Goal: Information Seeking & Learning: Learn about a topic

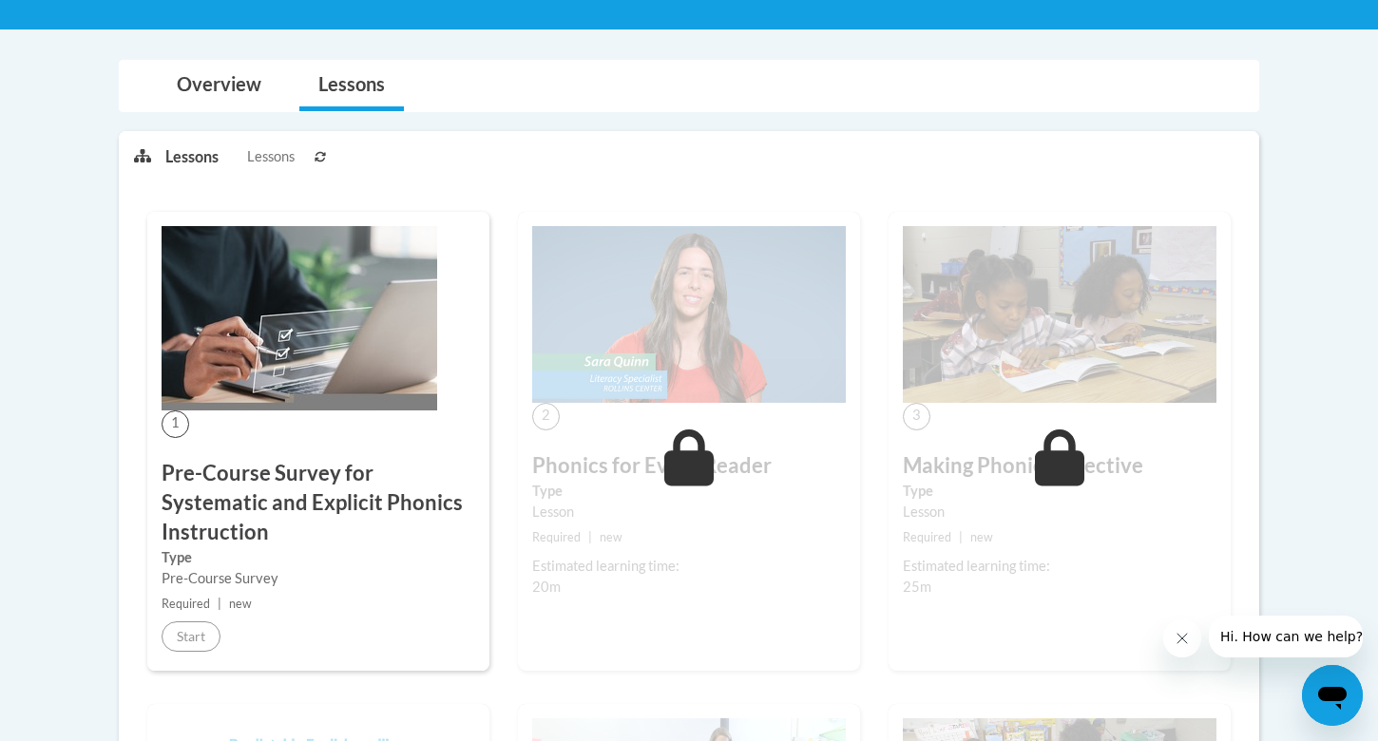
scroll to position [254, 0]
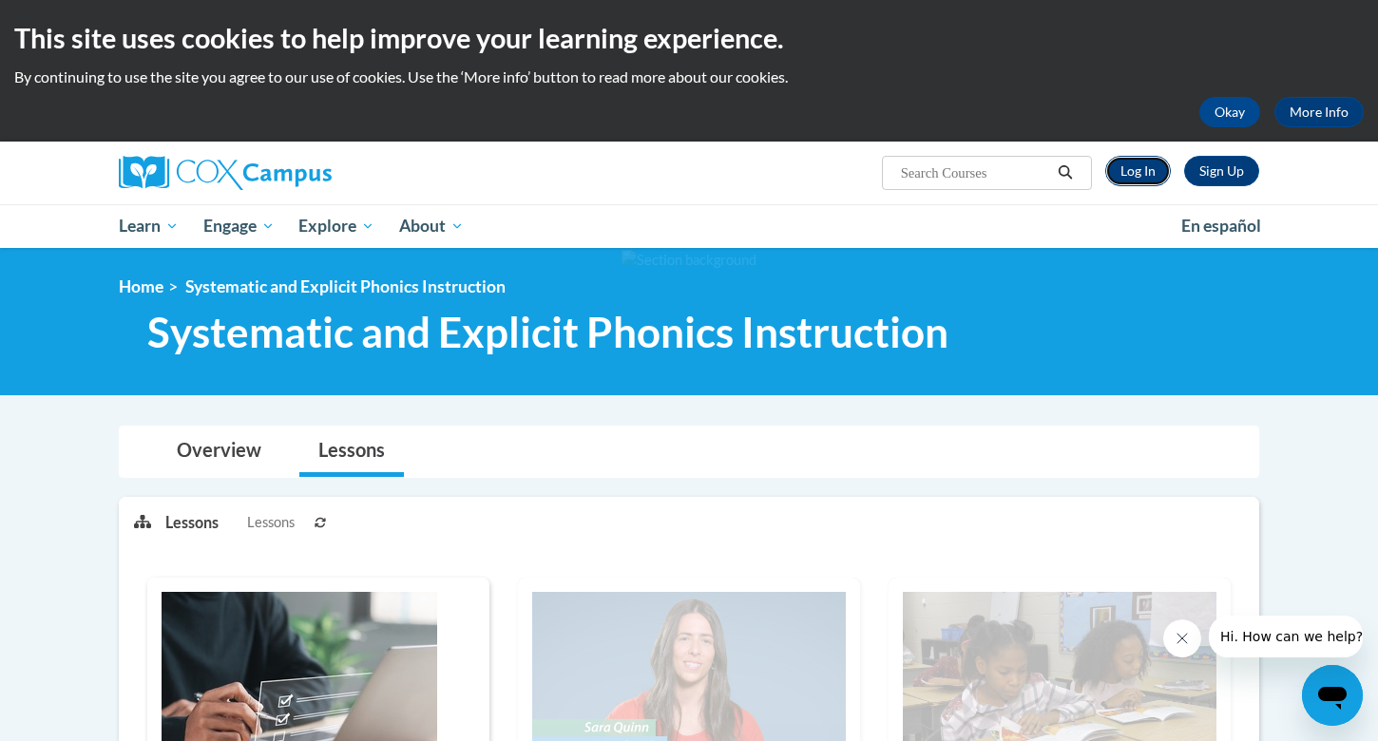
click at [1138, 179] on link "Log In" at bounding box center [1138, 171] width 66 height 30
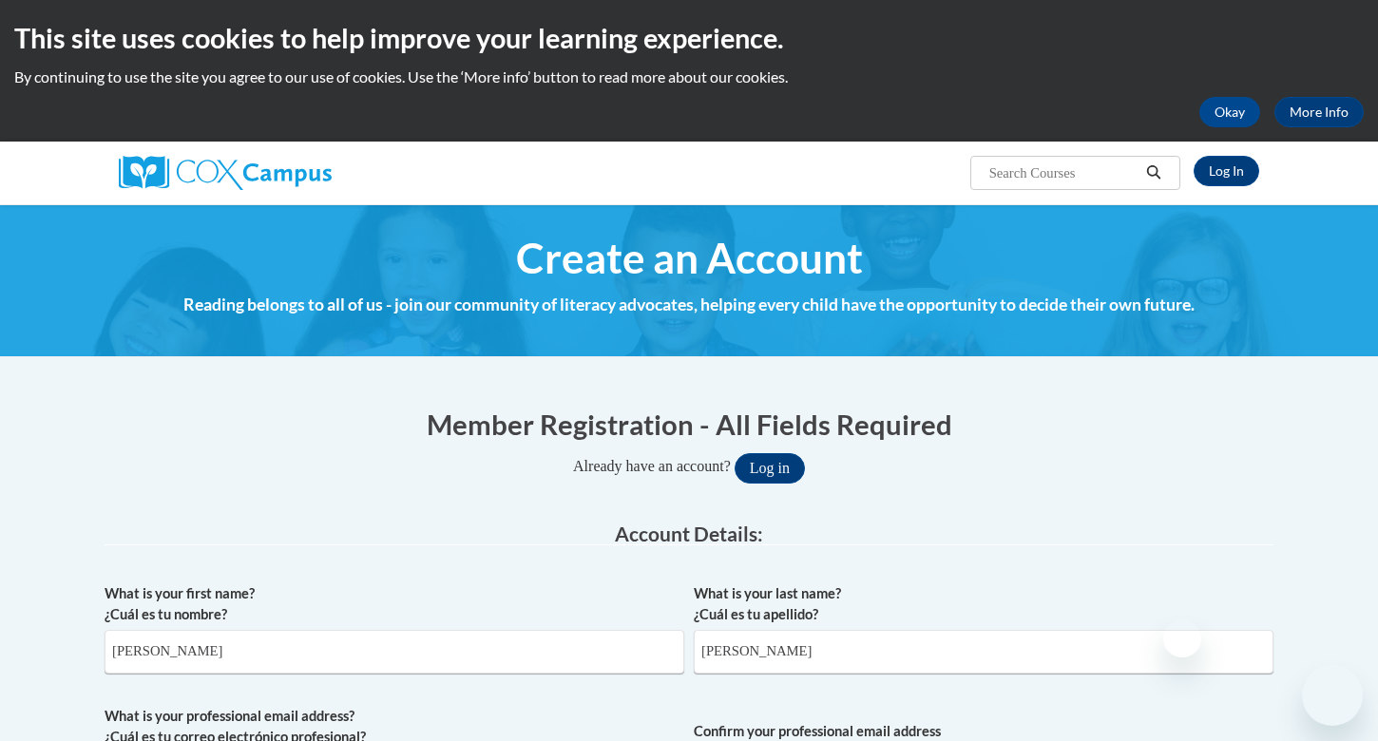
select select "fbf2d438-af2f-41f8-98f1-81c410e29de3"
select select "8e40623d-54d0-45cd-9f92-5df65cd3f8cf"
select select "ad49bcad-a171-4b2e-b99c-48b446064914"
select select "Colorado"
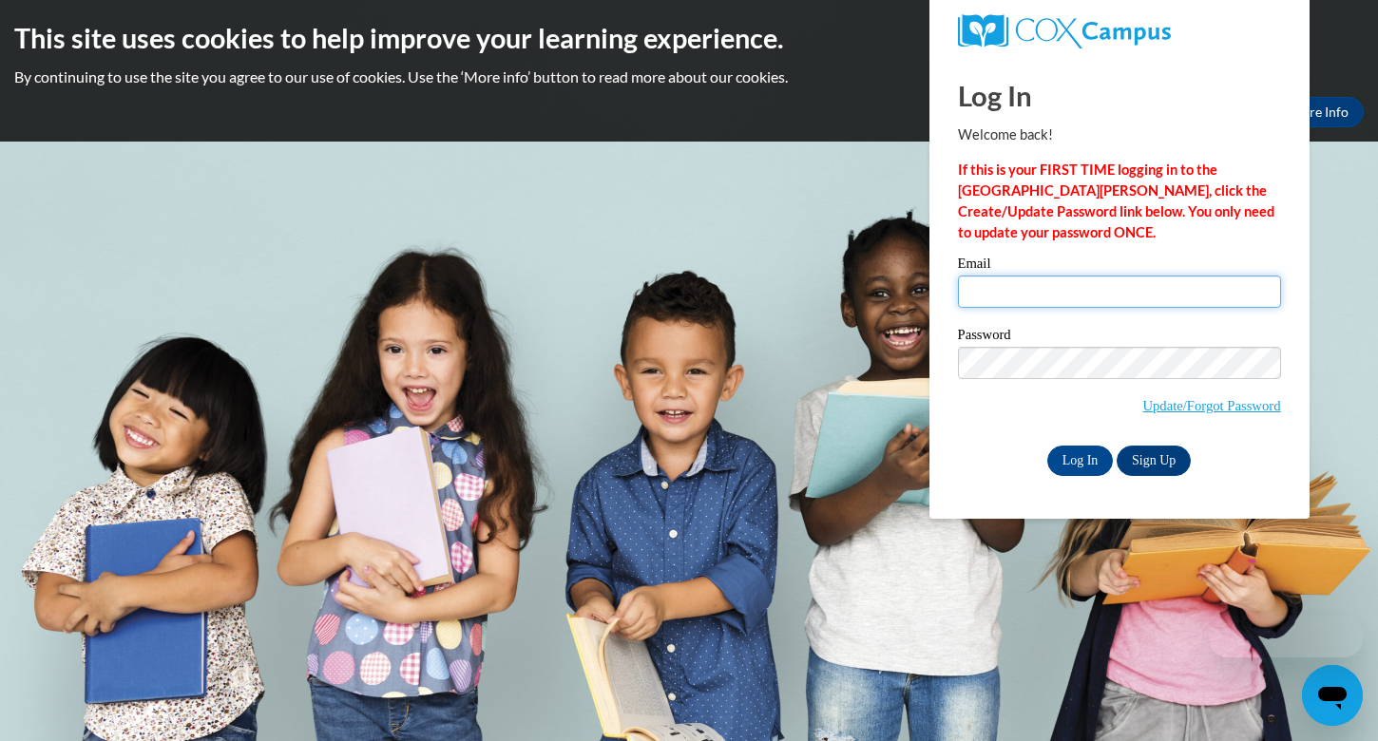
click at [984, 284] on input "Email" at bounding box center [1119, 292] width 323 height 32
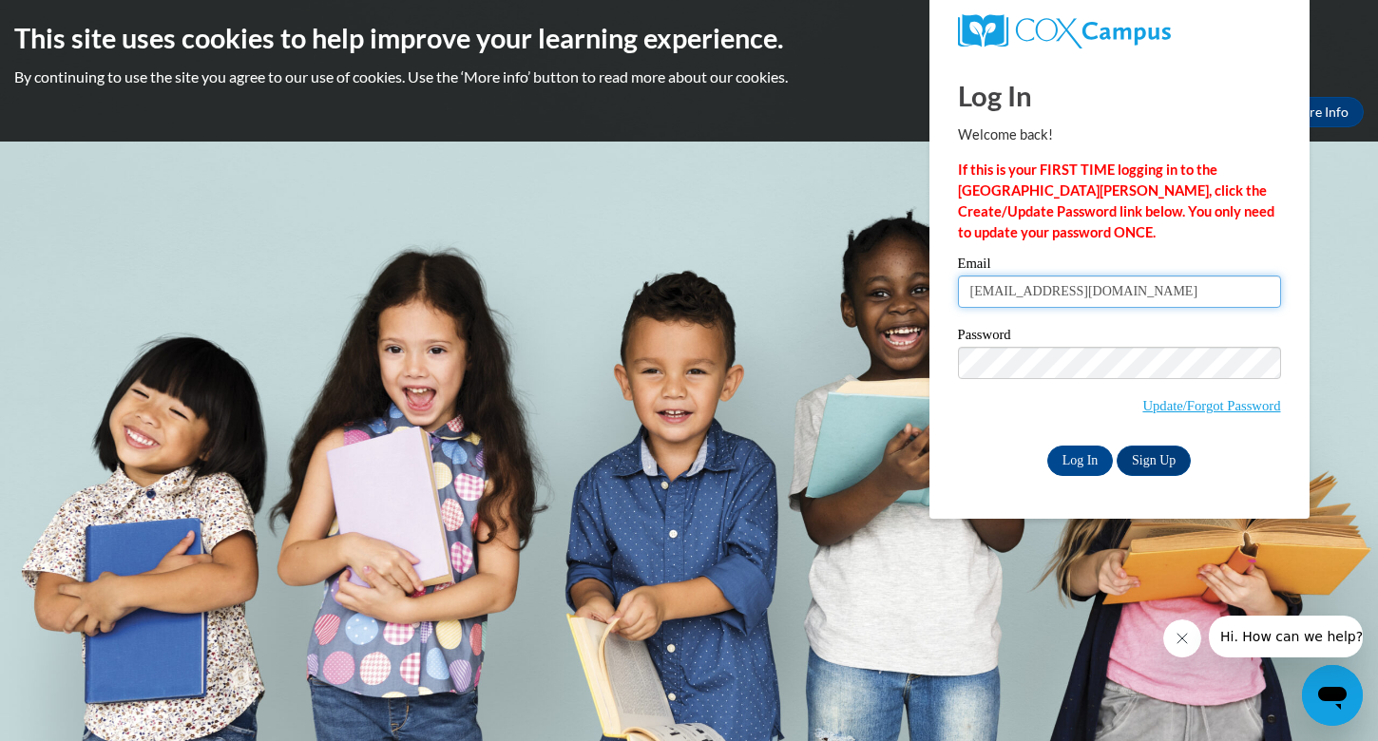
type input "izzyg0804@gmail.com"
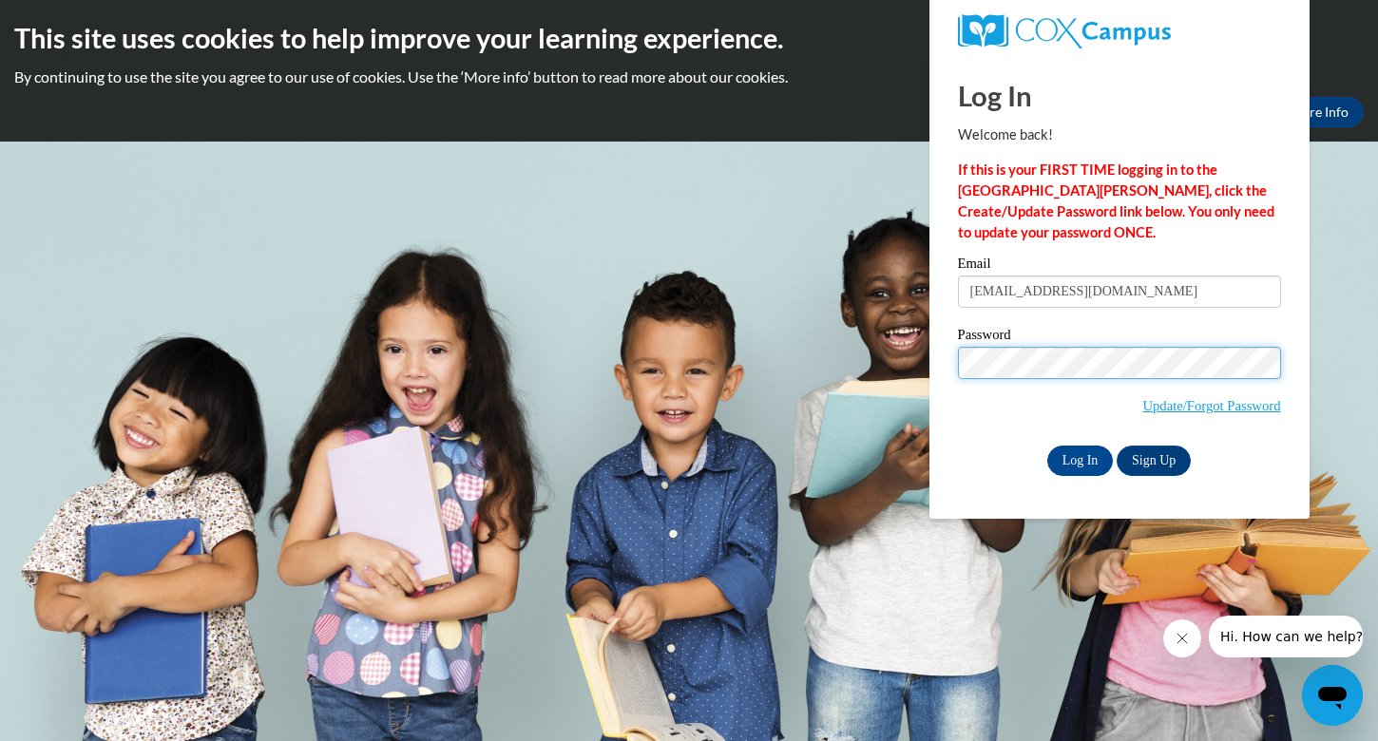
click at [1047, 446] on input "Log In" at bounding box center [1080, 461] width 67 height 30
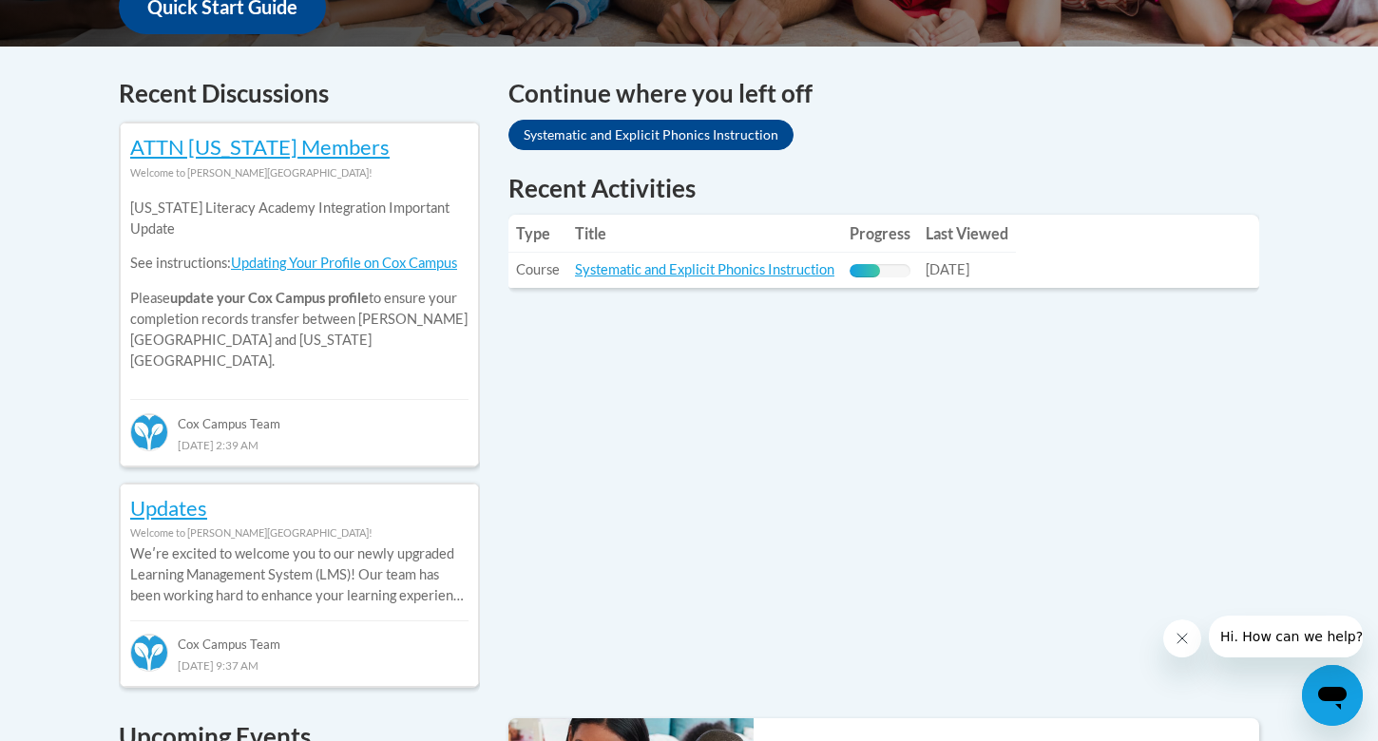
scroll to position [767, 0]
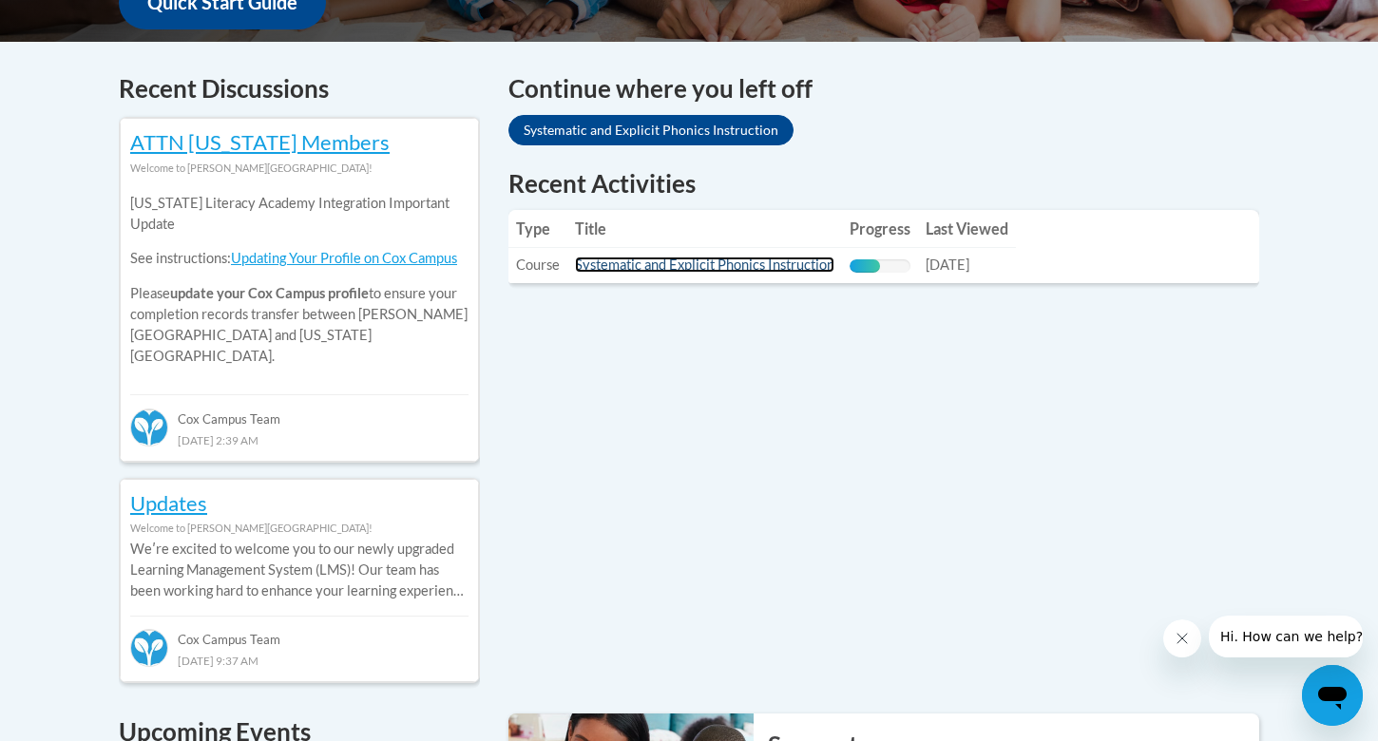
click at [699, 268] on link "Systematic and Explicit Phonics Instruction" at bounding box center [704, 265] width 259 height 16
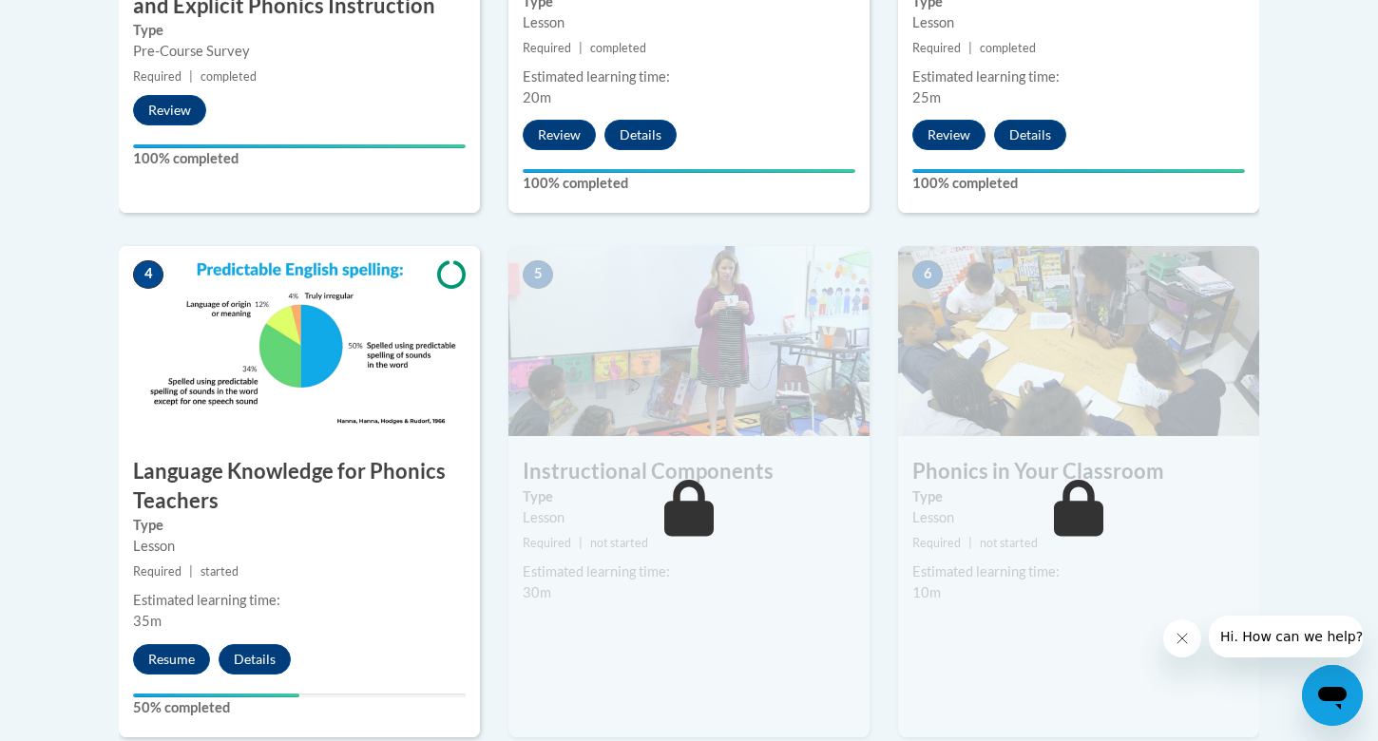
scroll to position [1050, 0]
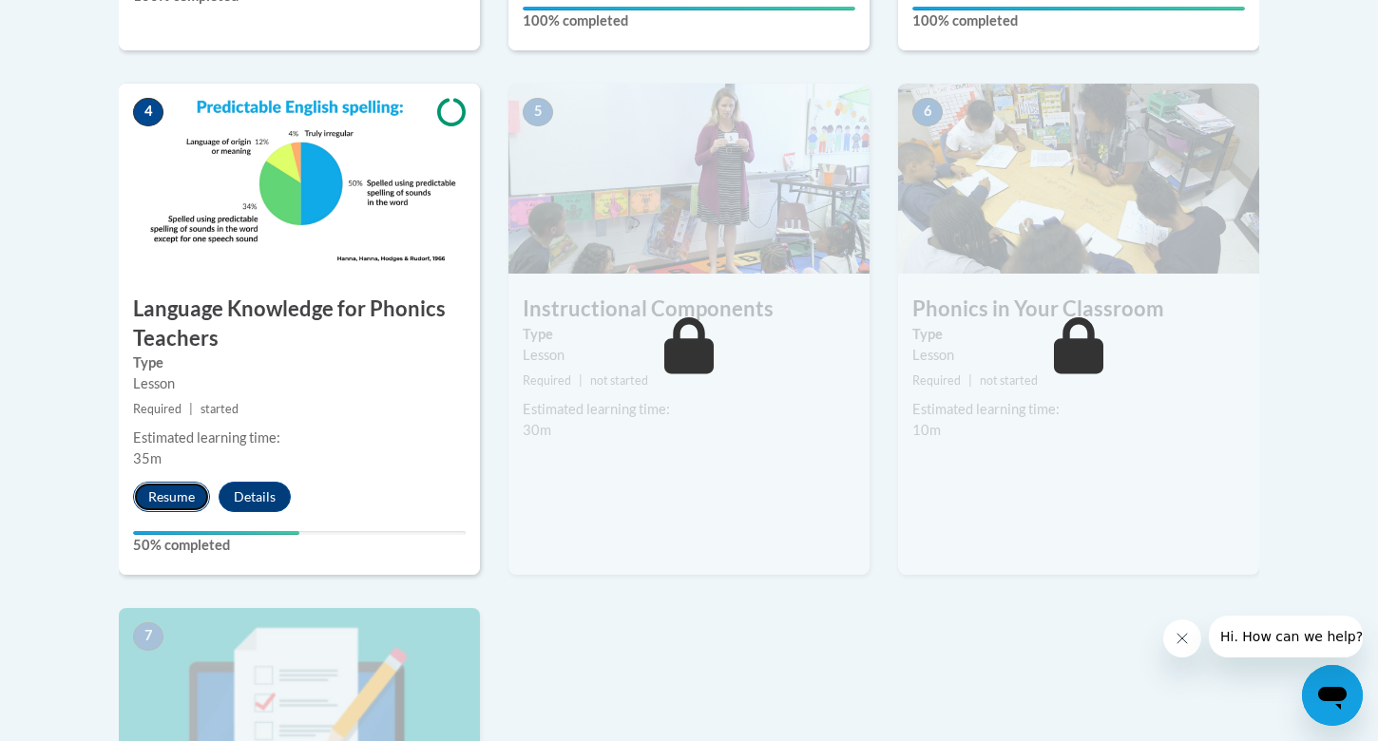
click at [185, 498] on button "Resume" at bounding box center [171, 497] width 77 height 30
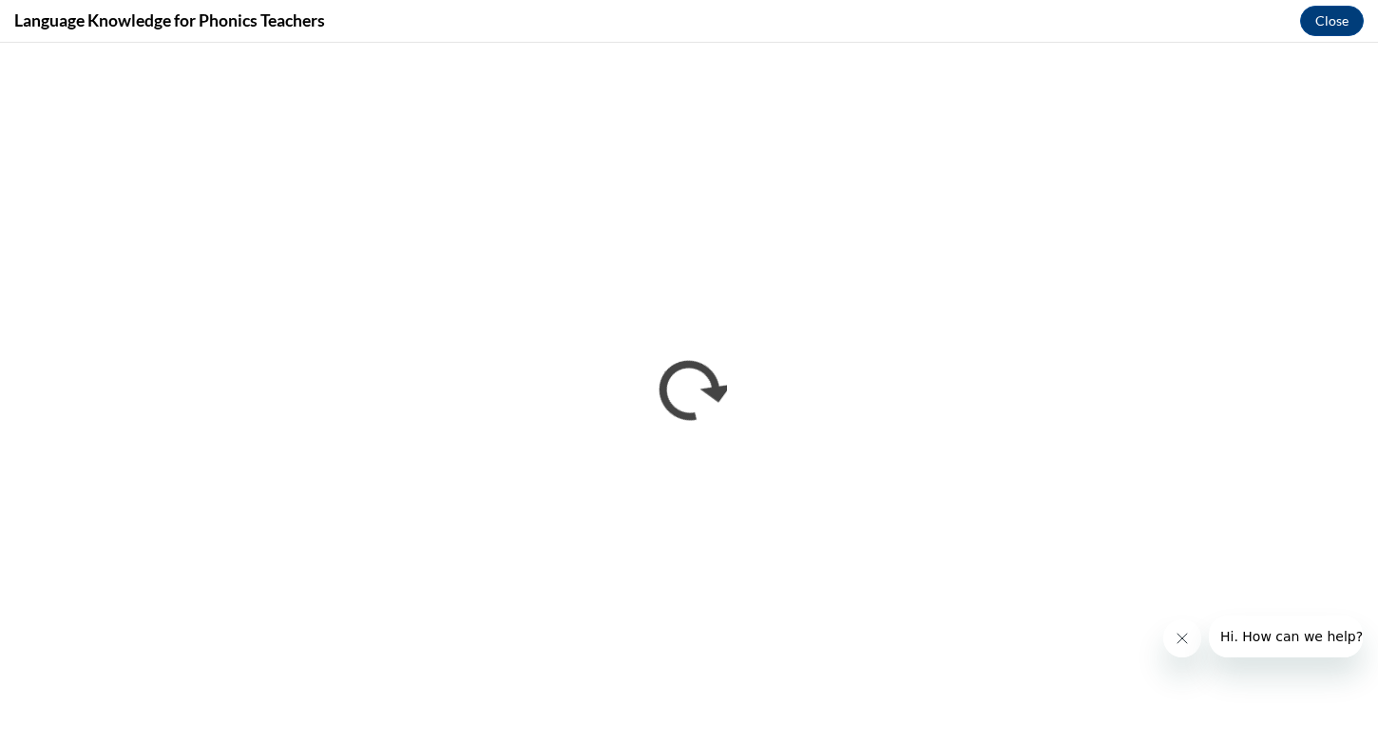
scroll to position [0, 0]
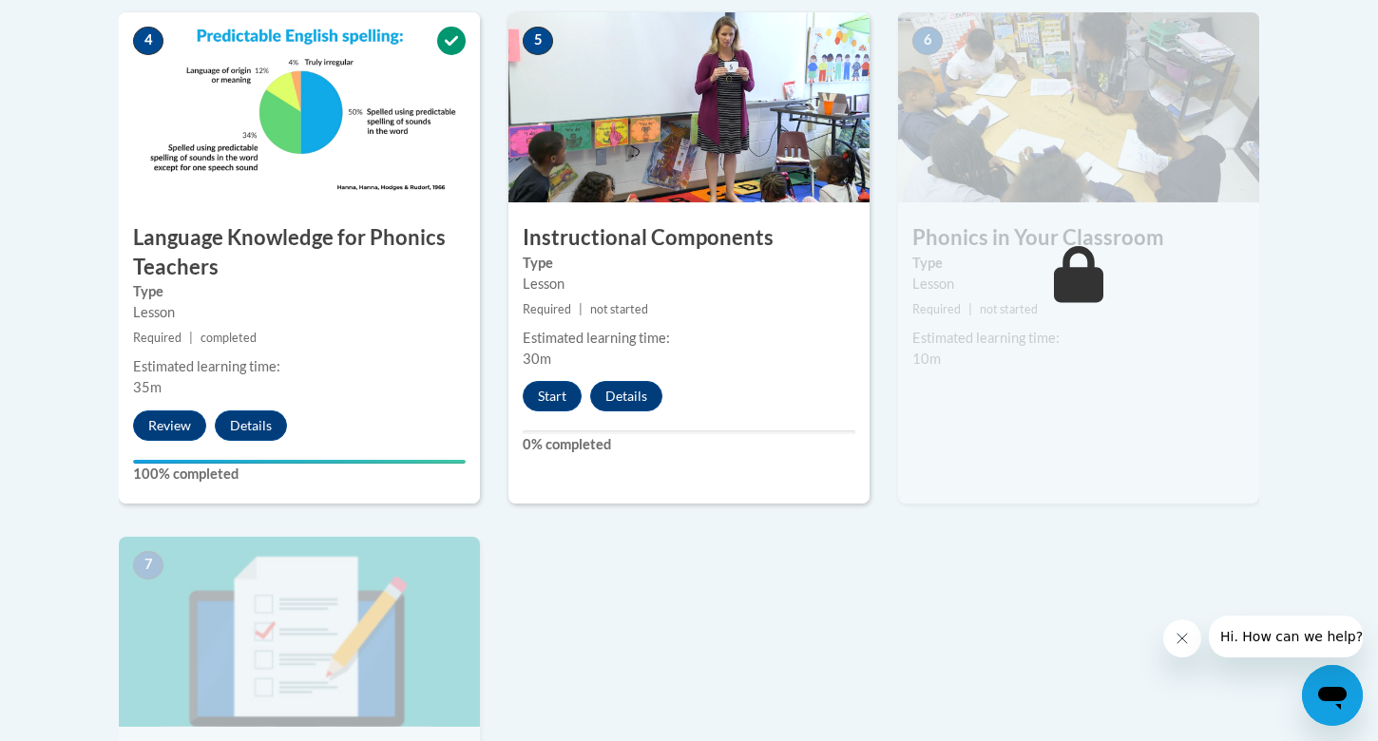
scroll to position [1138, 0]
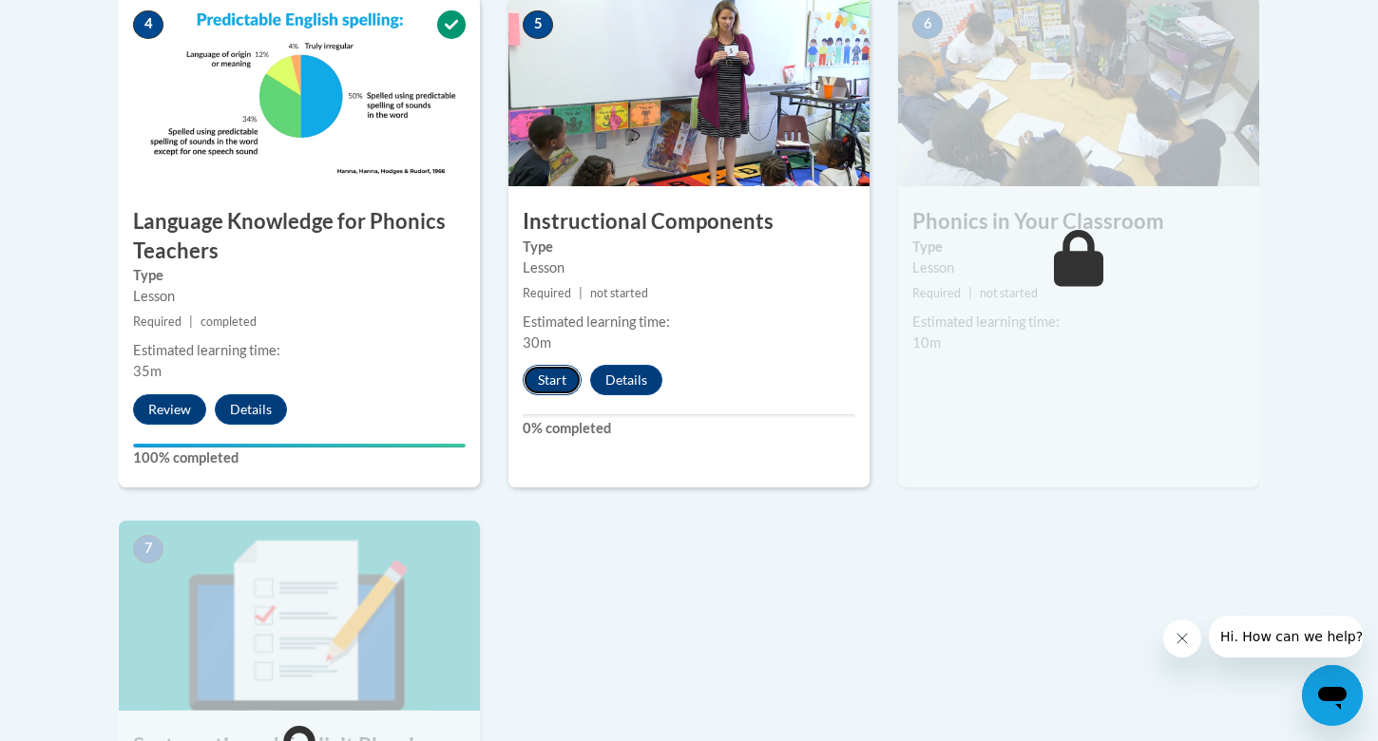
click at [544, 376] on button "Start" at bounding box center [552, 380] width 59 height 30
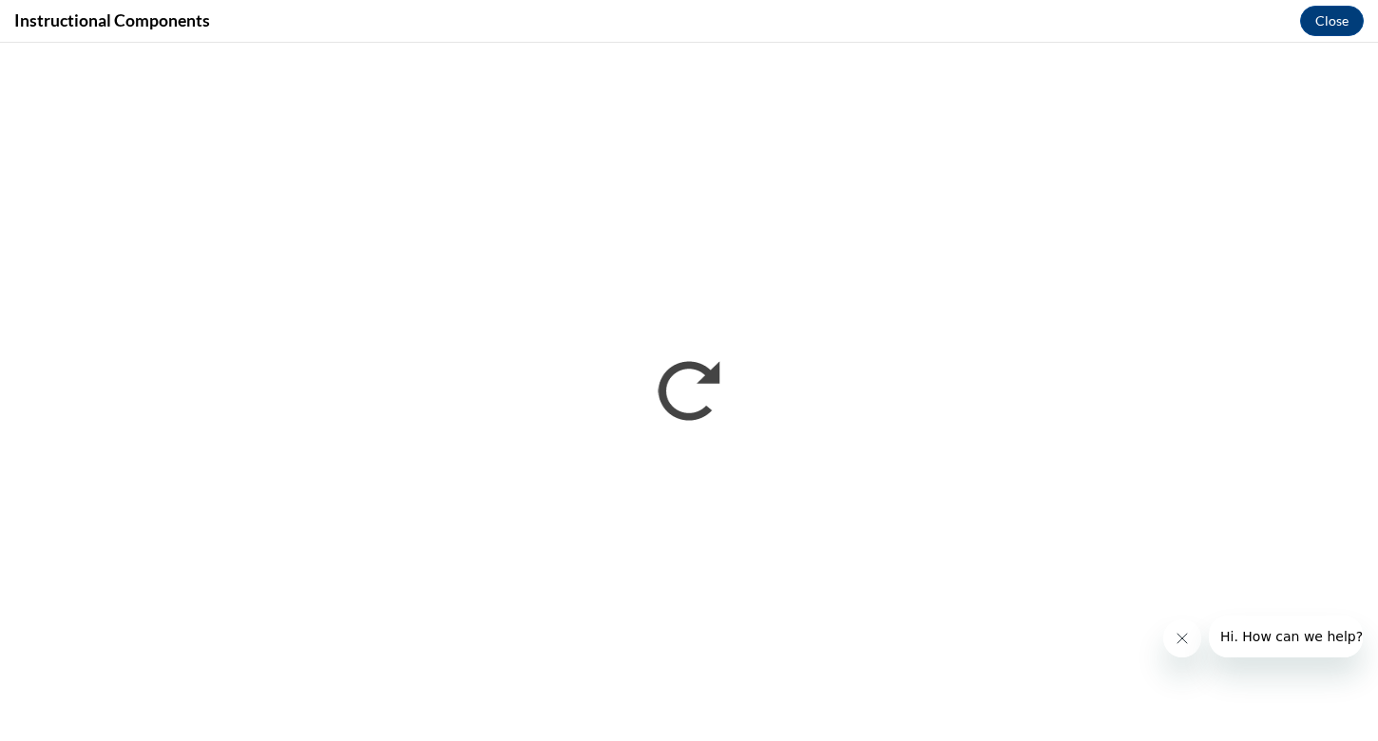
scroll to position [0, 0]
